Goal: Communication & Community: Share content

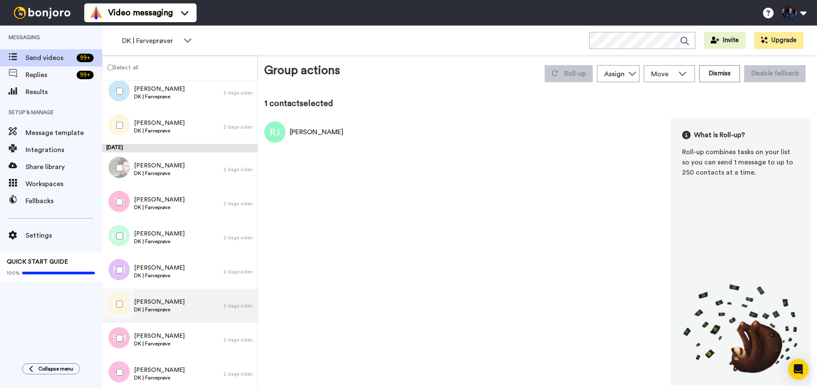
scroll to position [851, 0]
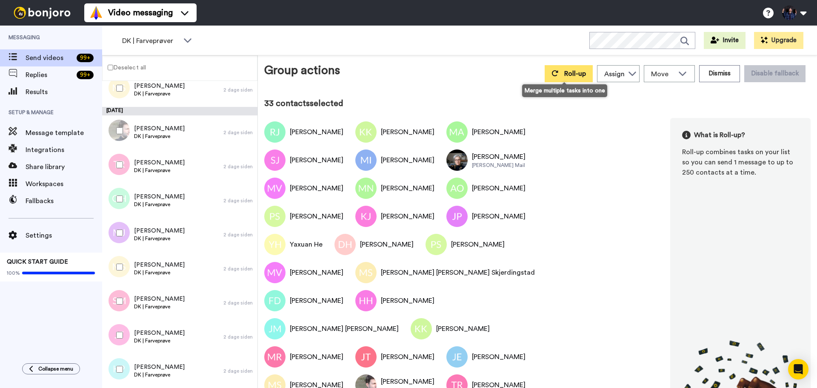
click at [584, 76] on button "Roll-up" at bounding box center [569, 73] width 48 height 17
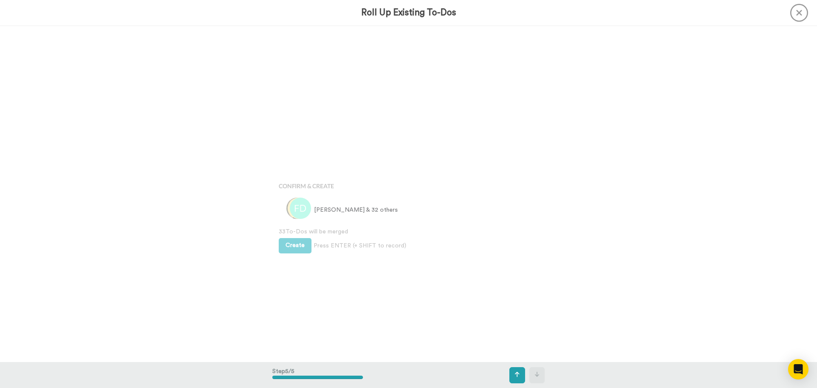
scroll to position [1344, 0]
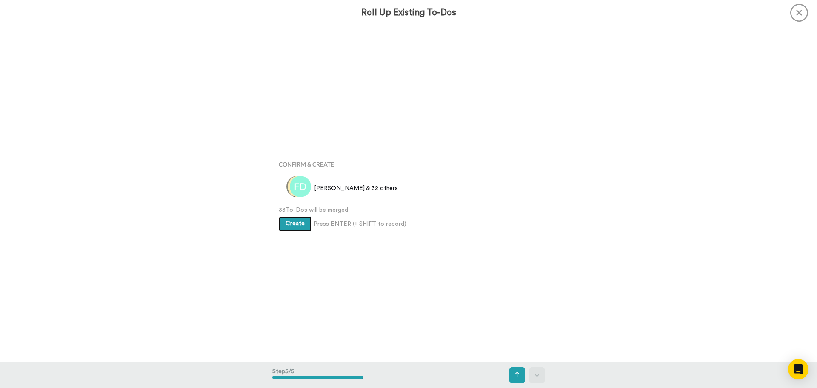
click at [291, 224] on span "Create" at bounding box center [295, 223] width 19 height 6
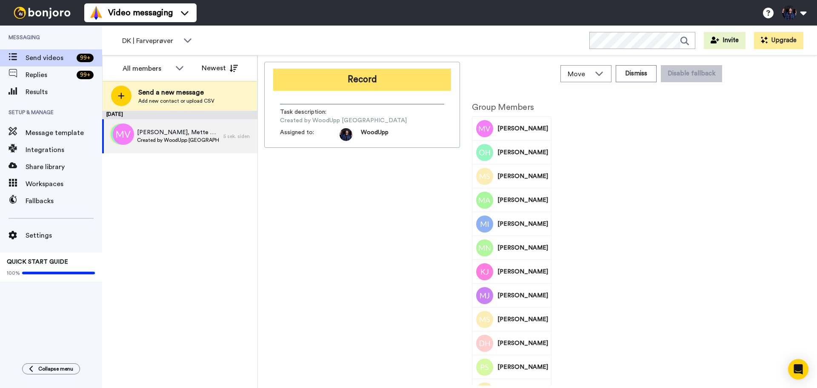
click at [388, 75] on button "Record" at bounding box center [362, 80] width 178 height 22
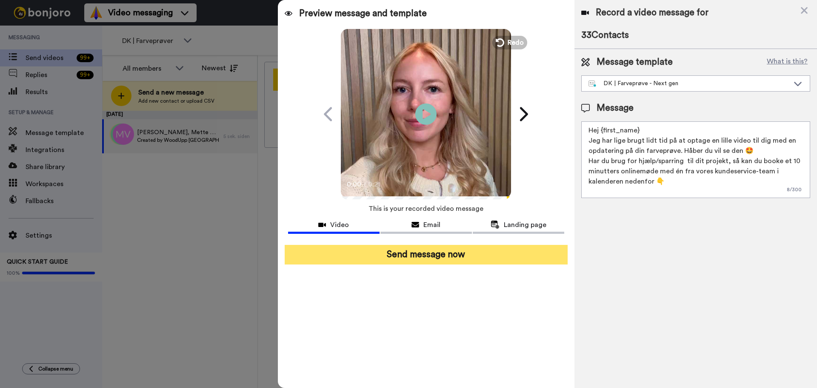
click at [485, 254] on button "Send message now" at bounding box center [426, 255] width 283 height 20
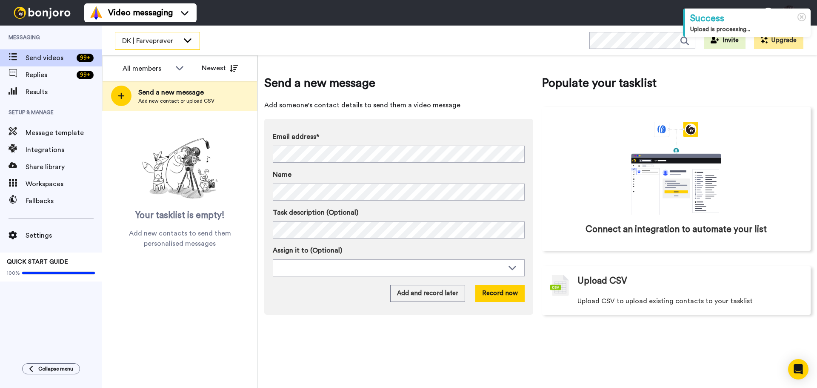
click at [178, 39] on span "DK | Farveprøver" at bounding box center [150, 41] width 57 height 10
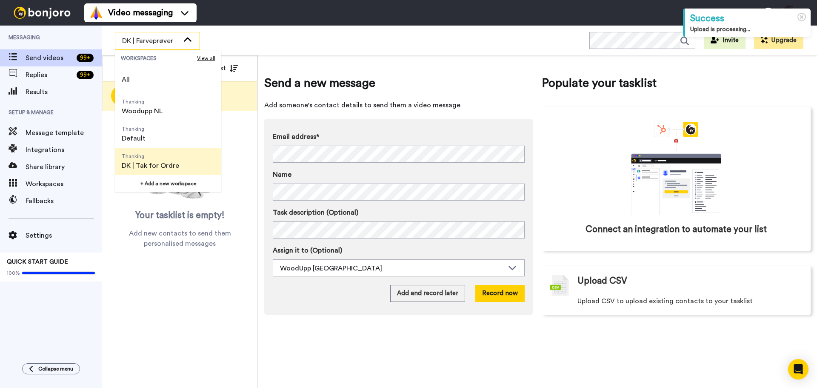
click at [172, 157] on span "Thanking" at bounding box center [150, 156] width 57 height 7
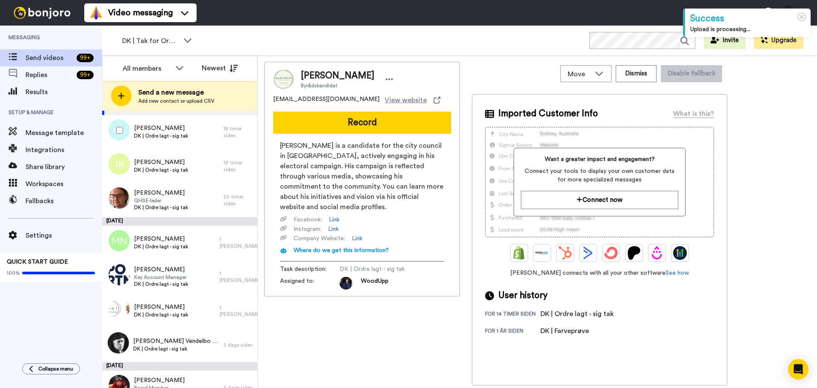
scroll to position [89, 0]
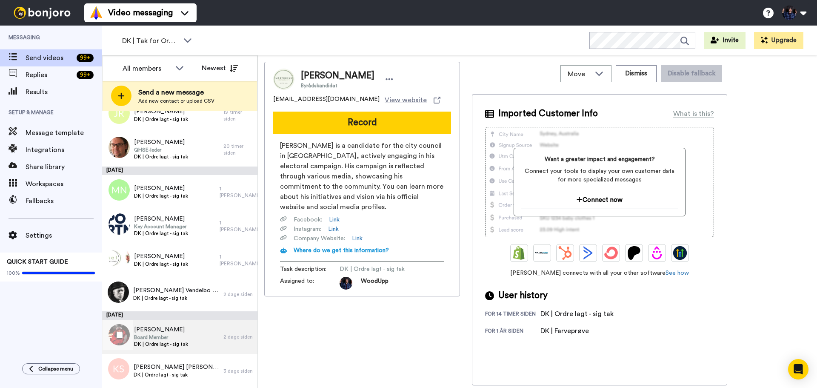
click at [223, 341] on div "Brian Bjørnø Board Member DK | Ordre lagt - sig tak 2 dage siden" at bounding box center [179, 337] width 155 height 34
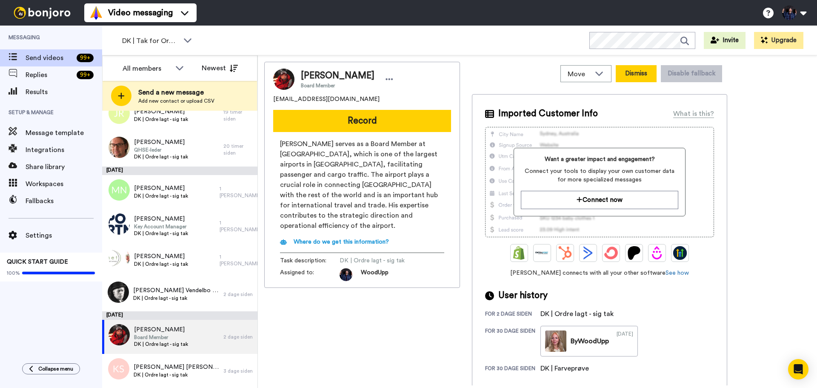
click at [636, 78] on button "Dismiss" at bounding box center [636, 73] width 41 height 17
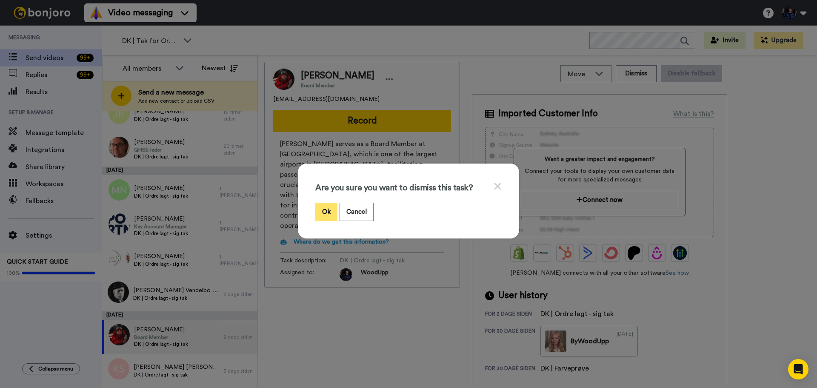
click at [325, 211] on button "Ok" at bounding box center [326, 212] width 22 height 18
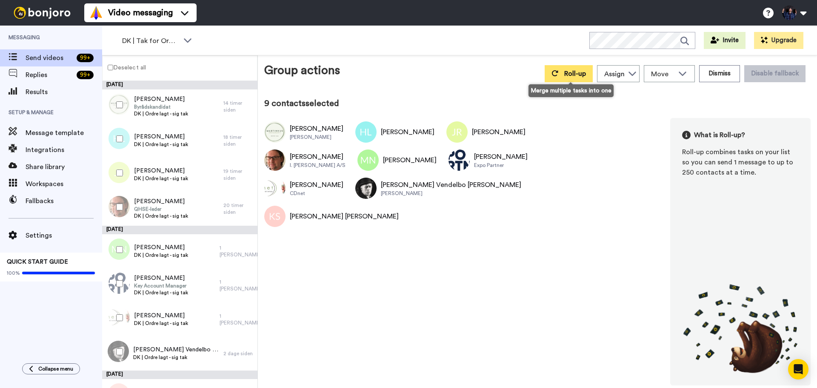
click at [568, 76] on span "Roll-up" at bounding box center [575, 73] width 22 height 7
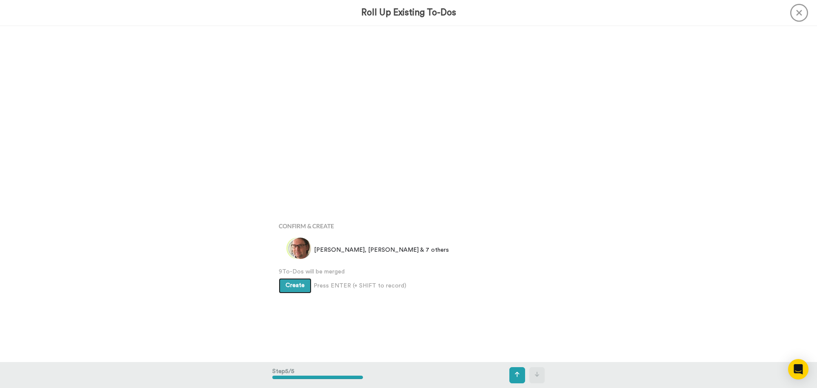
scroll to position [1344, 0]
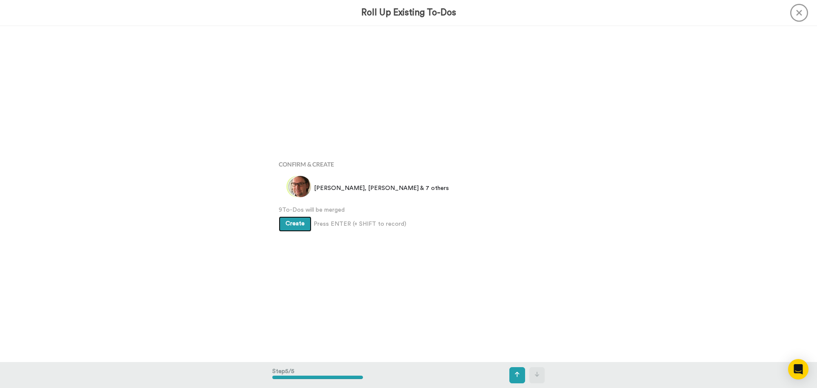
click at [293, 220] on span "Create" at bounding box center [295, 223] width 19 height 6
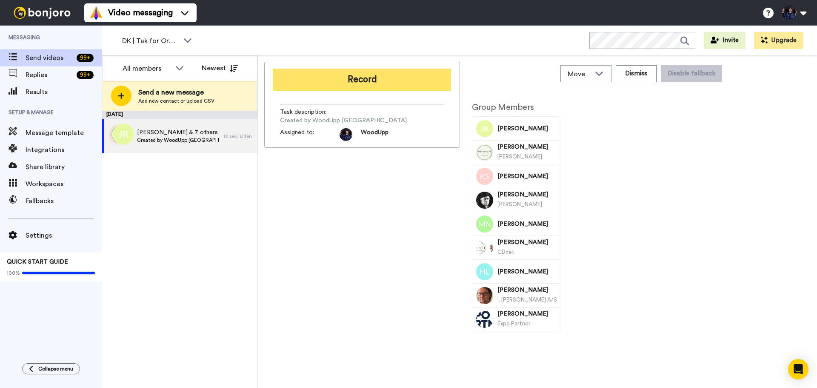
click at [407, 78] on button "Record" at bounding box center [362, 80] width 178 height 22
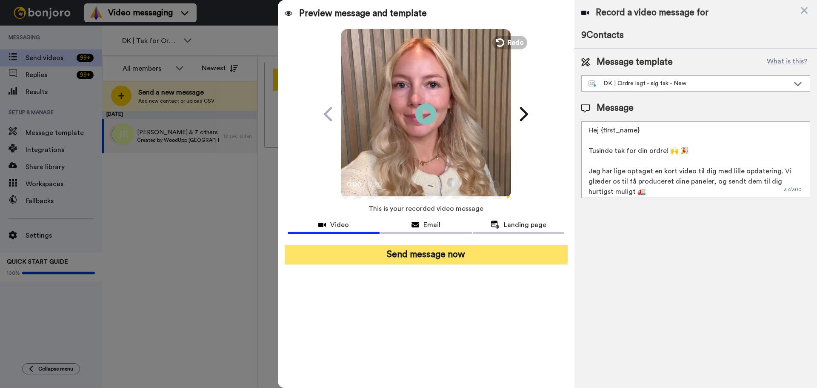
click at [491, 256] on button "Send message now" at bounding box center [426, 255] width 283 height 20
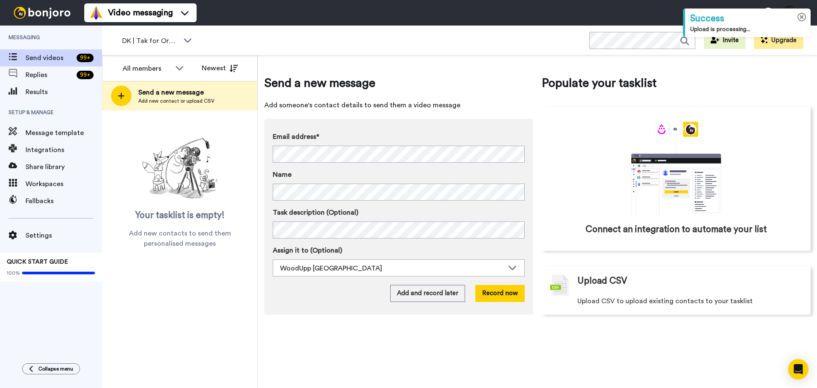
click at [801, 18] on icon at bounding box center [802, 17] width 9 height 9
